Goal: Task Accomplishment & Management: Manage account settings

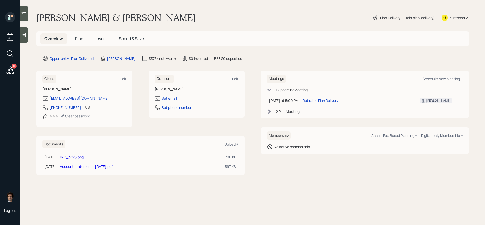
click at [9, 72] on icon at bounding box center [10, 69] width 7 height 7
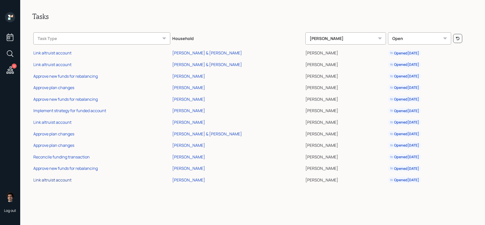
click at [40, 179] on div "Link altruist account" at bounding box center [52, 180] width 38 height 6
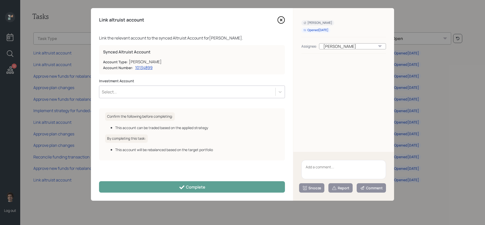
click at [175, 87] on div "Select..." at bounding box center [192, 91] width 186 height 13
click at [279, 21] on icon at bounding box center [281, 20] width 8 height 8
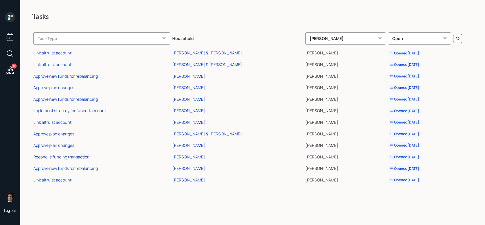
click at [75, 158] on div "Reconcile funding transaction" at bounding box center [61, 157] width 56 height 6
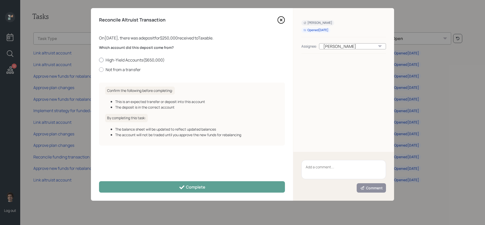
click at [118, 60] on label "High-Yield Accounts ( $650,000 )" at bounding box center [192, 60] width 186 height 6
click at [99, 60] on input "High-Yield Accounts ( $650,000 )" at bounding box center [99, 60] width 0 height 0
radio input "true"
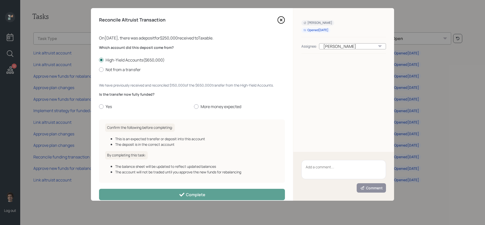
click at [201, 103] on div "Is the transfer now fully funded? Yes More money expected" at bounding box center [192, 101] width 186 height 18
click at [201, 105] on label "More money expected" at bounding box center [239, 107] width 91 height 6
click at [194, 106] on input "More money expected" at bounding box center [194, 106] width 0 height 0
radio input "true"
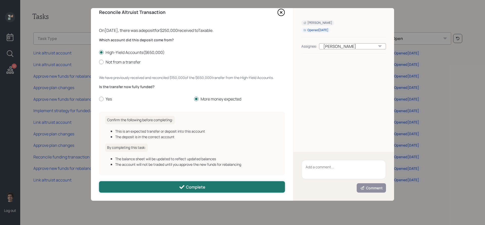
click at [231, 185] on button "Complete" at bounding box center [192, 186] width 186 height 11
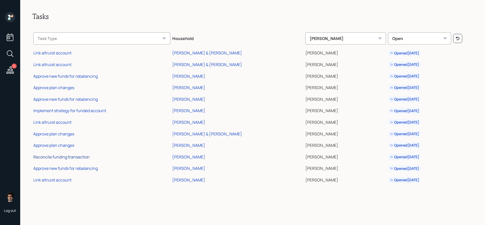
click at [67, 156] on div "Reconcile funding transaction" at bounding box center [61, 157] width 56 height 6
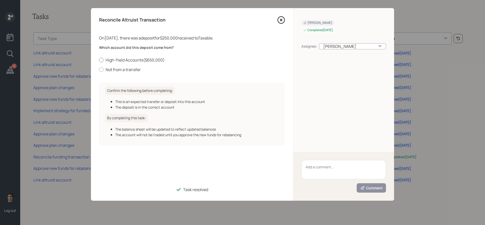
click at [124, 60] on label "High-Yield Accounts ( $650,000 )" at bounding box center [192, 60] width 186 height 6
click at [99, 60] on input "High-Yield Accounts ( $650,000 )" at bounding box center [99, 60] width 0 height 0
radio input "true"
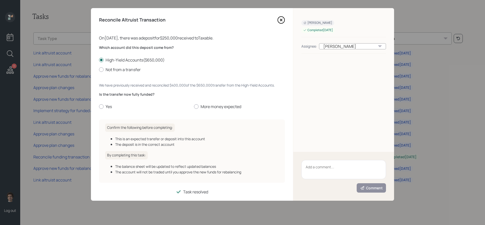
click at [282, 18] on icon at bounding box center [281, 20] width 8 height 8
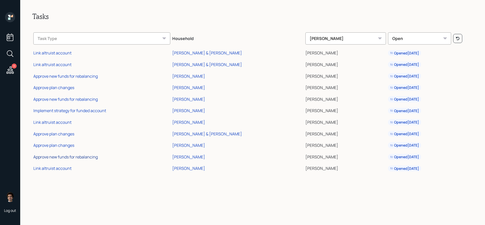
click at [51, 155] on div "Approve new funds for rebalancing" at bounding box center [65, 157] width 64 height 6
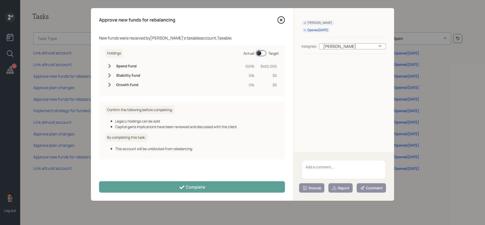
click at [259, 52] on span at bounding box center [261, 53] width 10 height 6
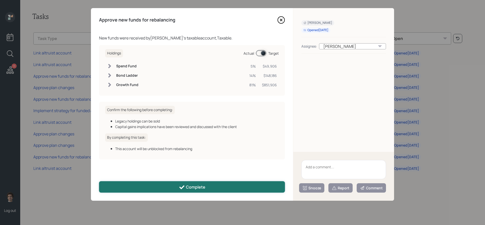
click at [265, 185] on button "Complete" at bounding box center [192, 186] width 186 height 11
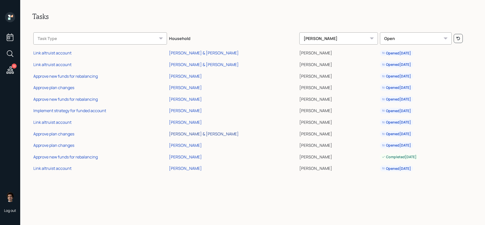
click at [181, 132] on div "[PERSON_NAME] & [PERSON_NAME]" at bounding box center [204, 134] width 70 height 6
